Goal: Find specific page/section: Find specific page/section

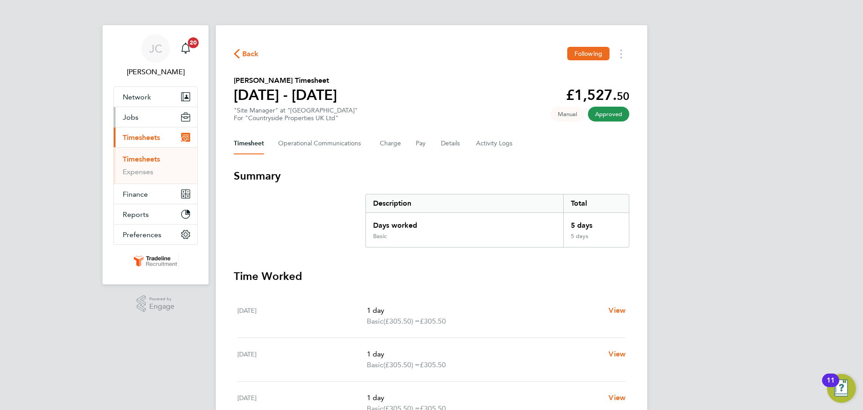
click at [147, 121] on button "Jobs" at bounding box center [156, 117] width 84 height 20
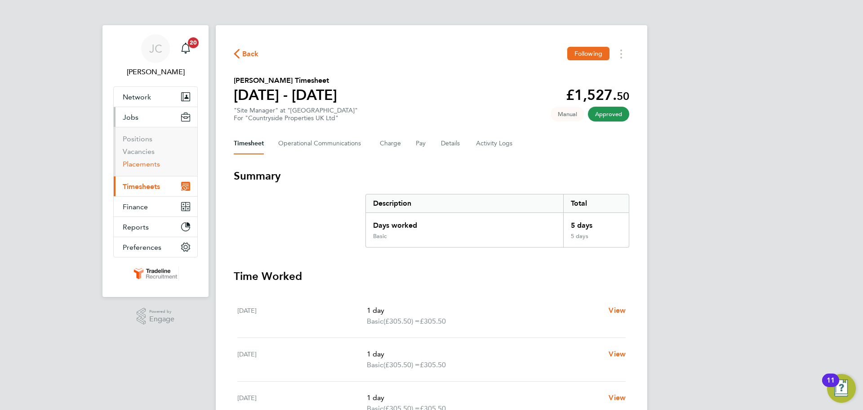
click at [145, 161] on link "Placements" at bounding box center [141, 164] width 37 height 9
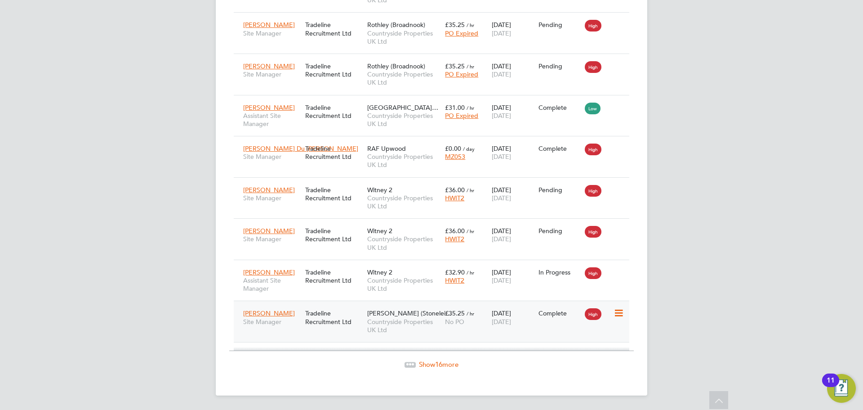
click at [389, 317] on span "Countryside Properties UK Ltd" at bounding box center [403, 325] width 73 height 16
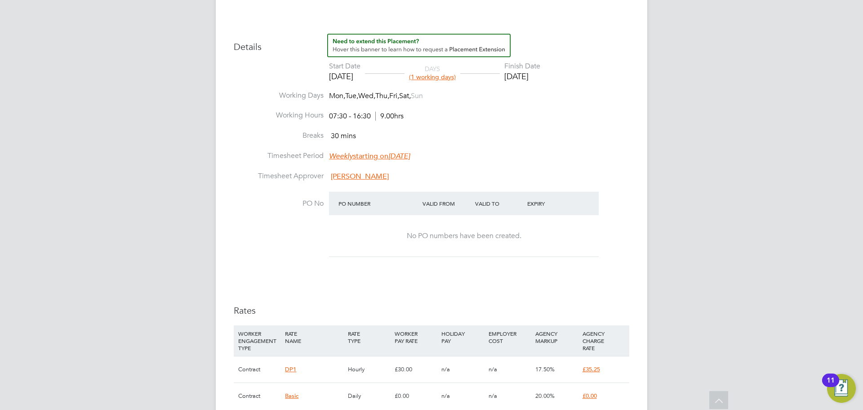
click at [362, 175] on span "[PERSON_NAME]" at bounding box center [360, 176] width 58 height 9
